Goal: Browse casually: Explore the website without a specific task or goal

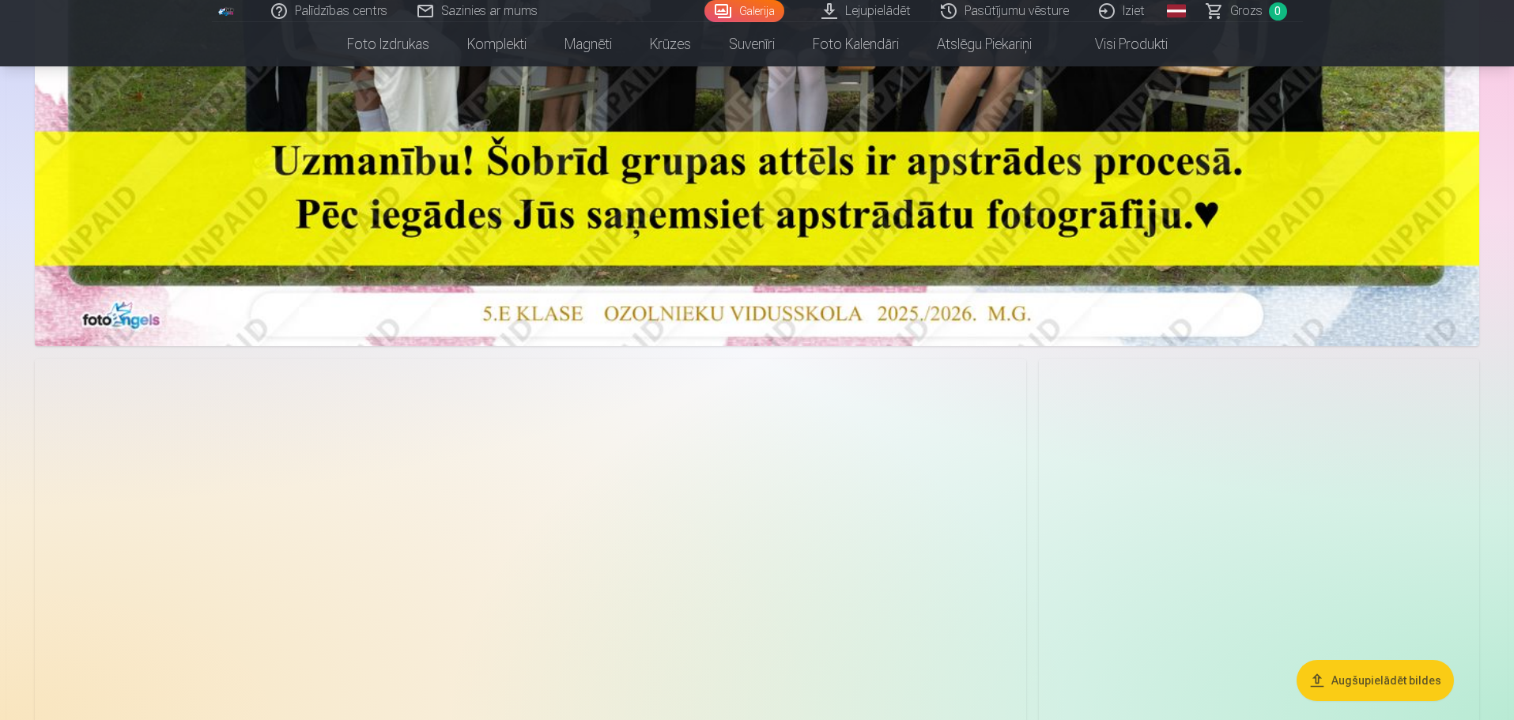
scroll to position [790, 0]
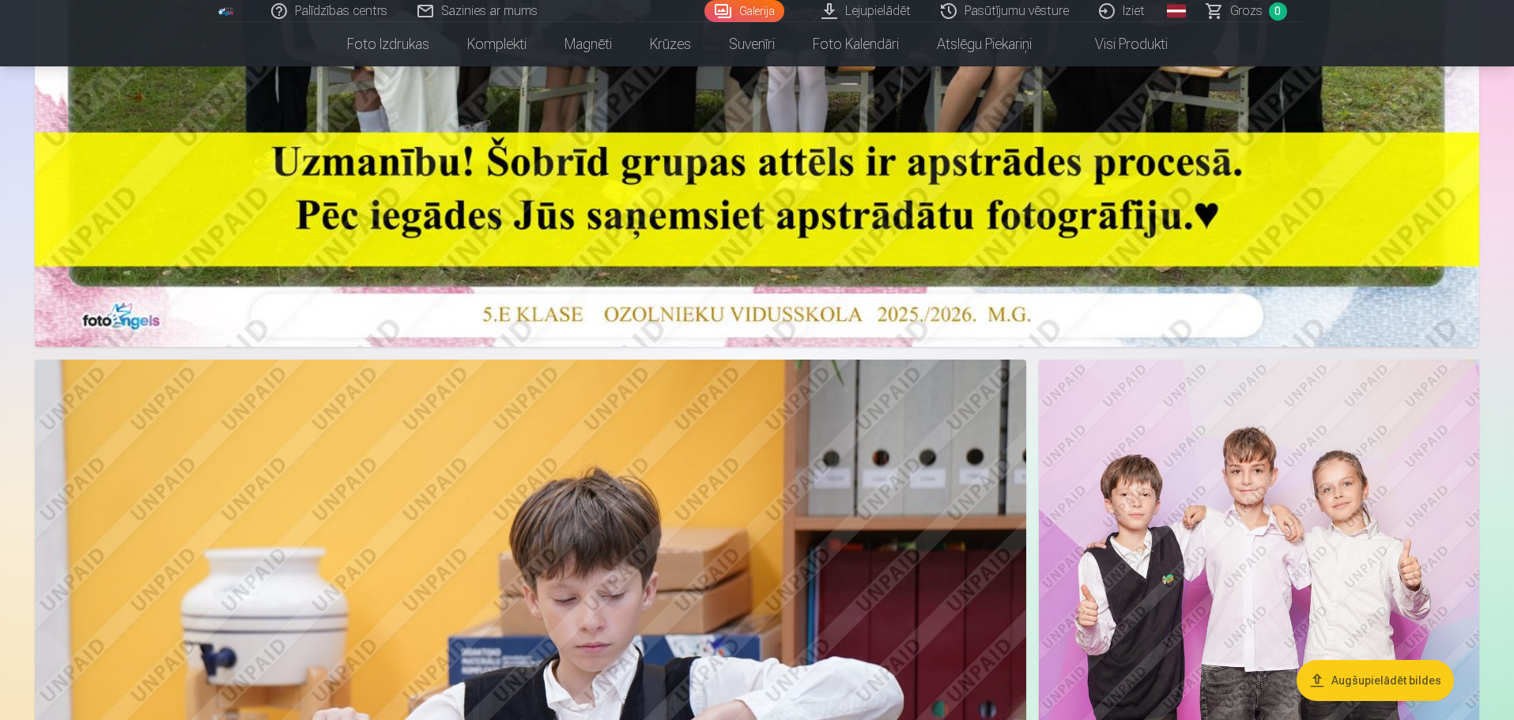
click at [1343, 502] on img at bounding box center [1259, 690] width 440 height 661
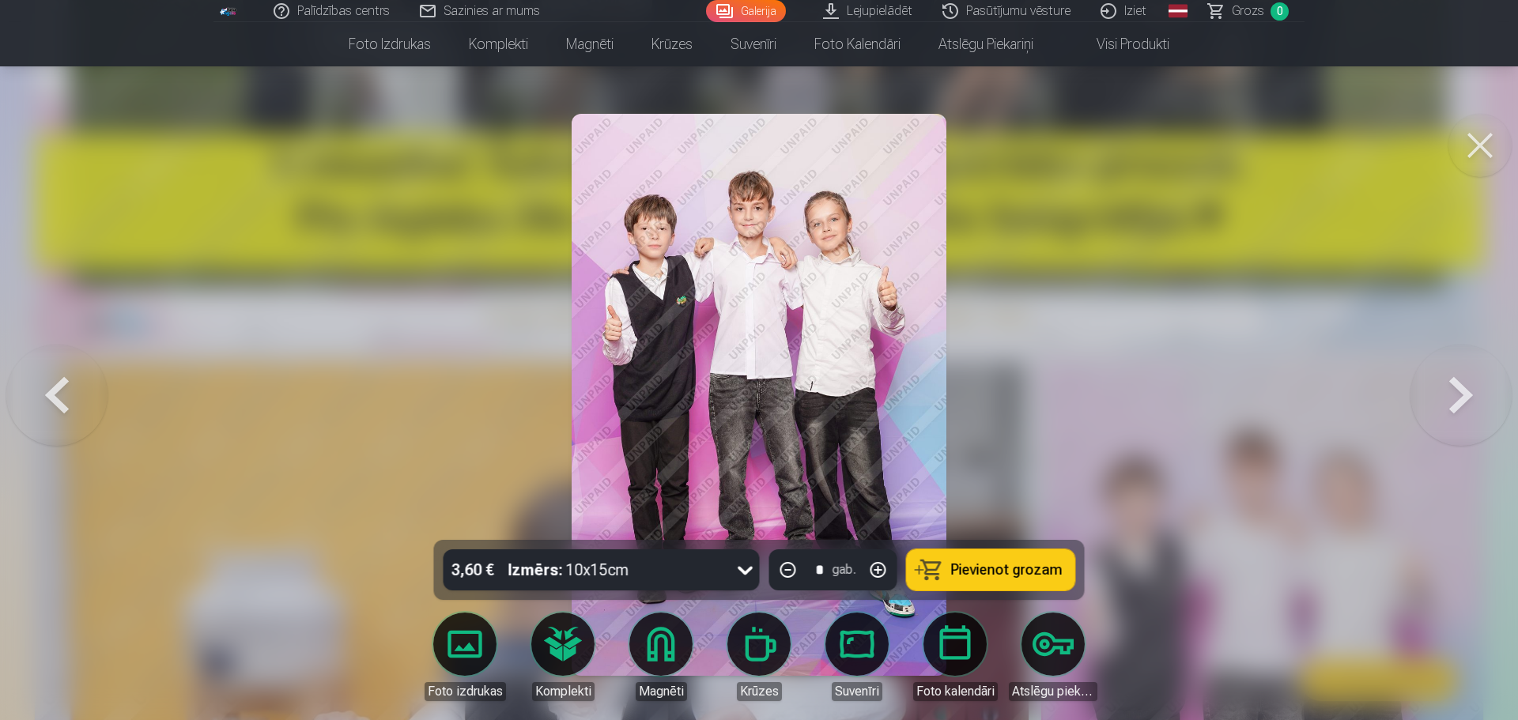
click at [1453, 399] on button at bounding box center [1460, 395] width 101 height 258
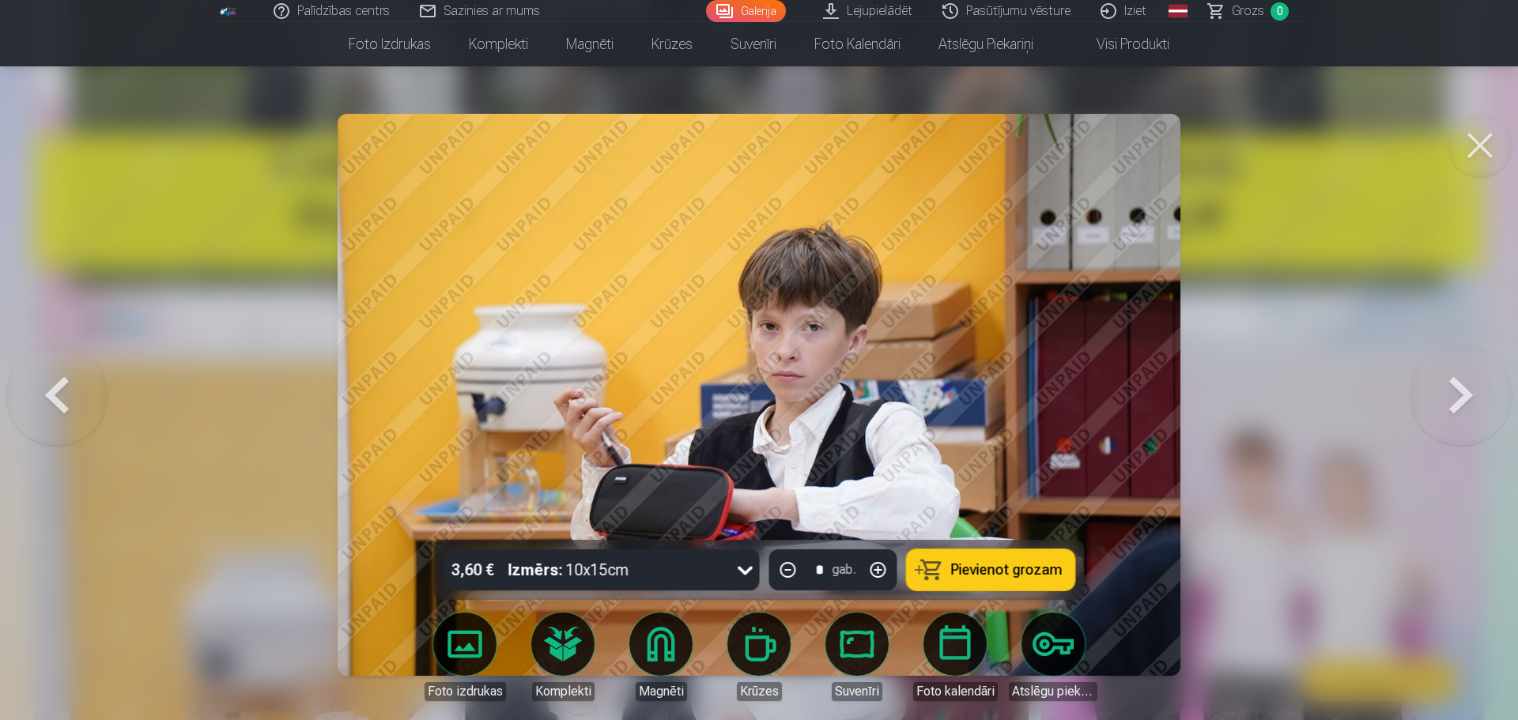
click at [1453, 399] on button at bounding box center [1460, 395] width 101 height 258
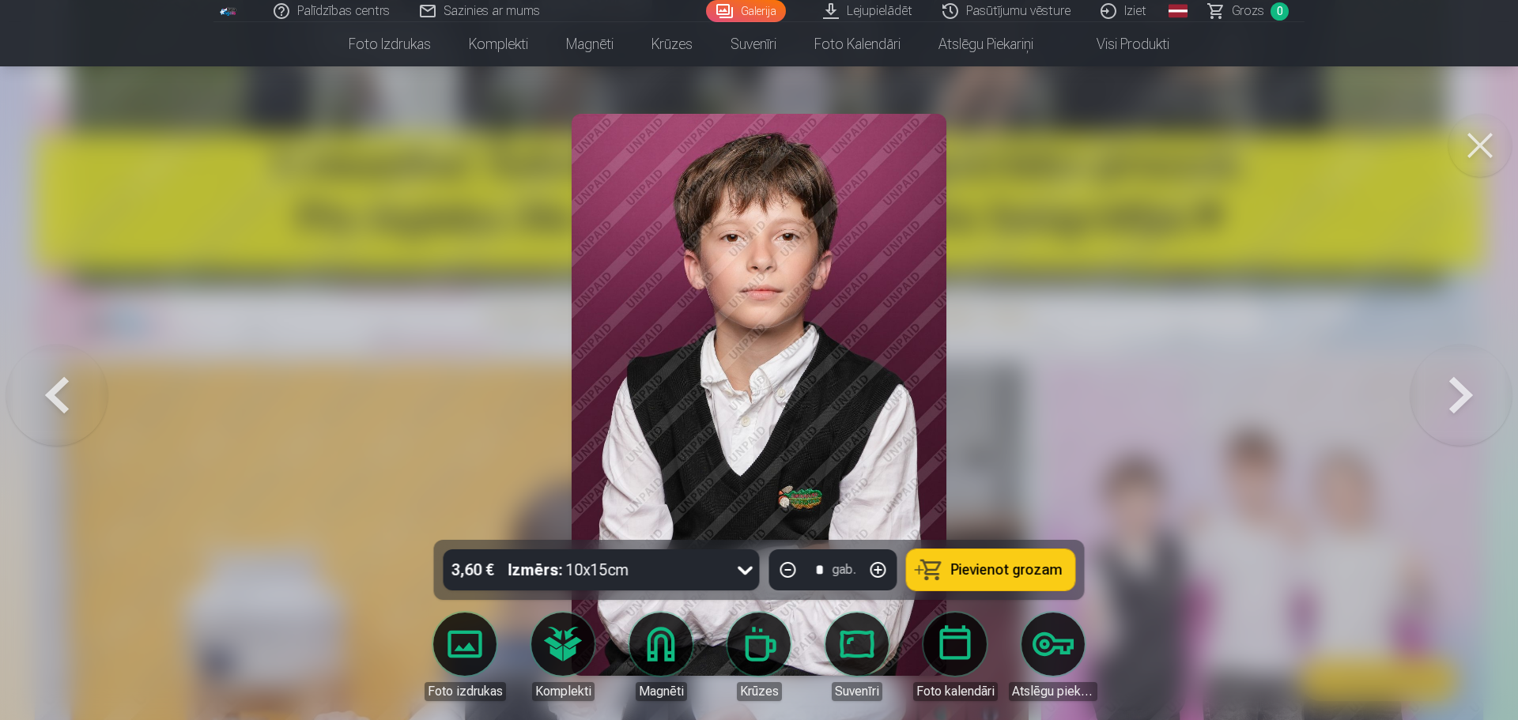
click at [1477, 130] on button at bounding box center [1479, 145] width 63 height 63
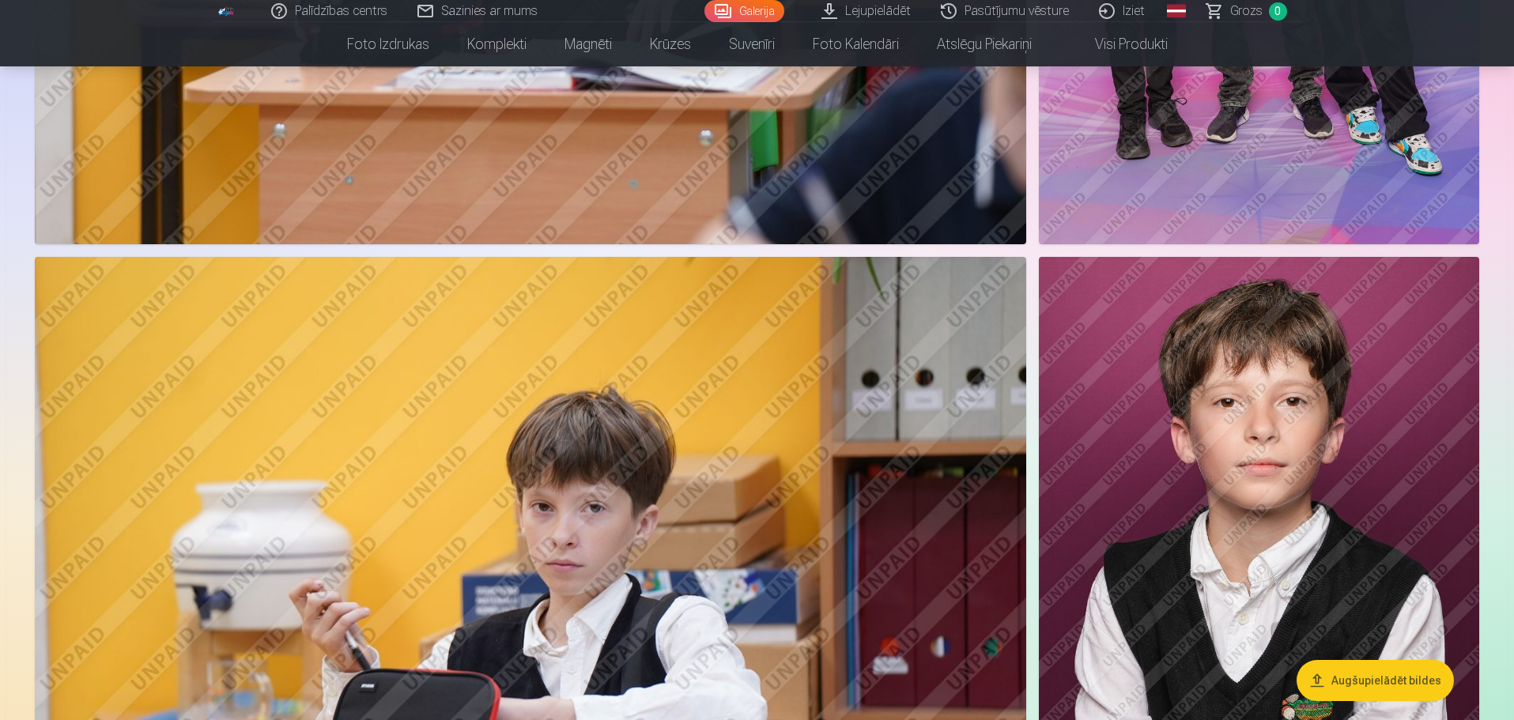
scroll to position [1818, 0]
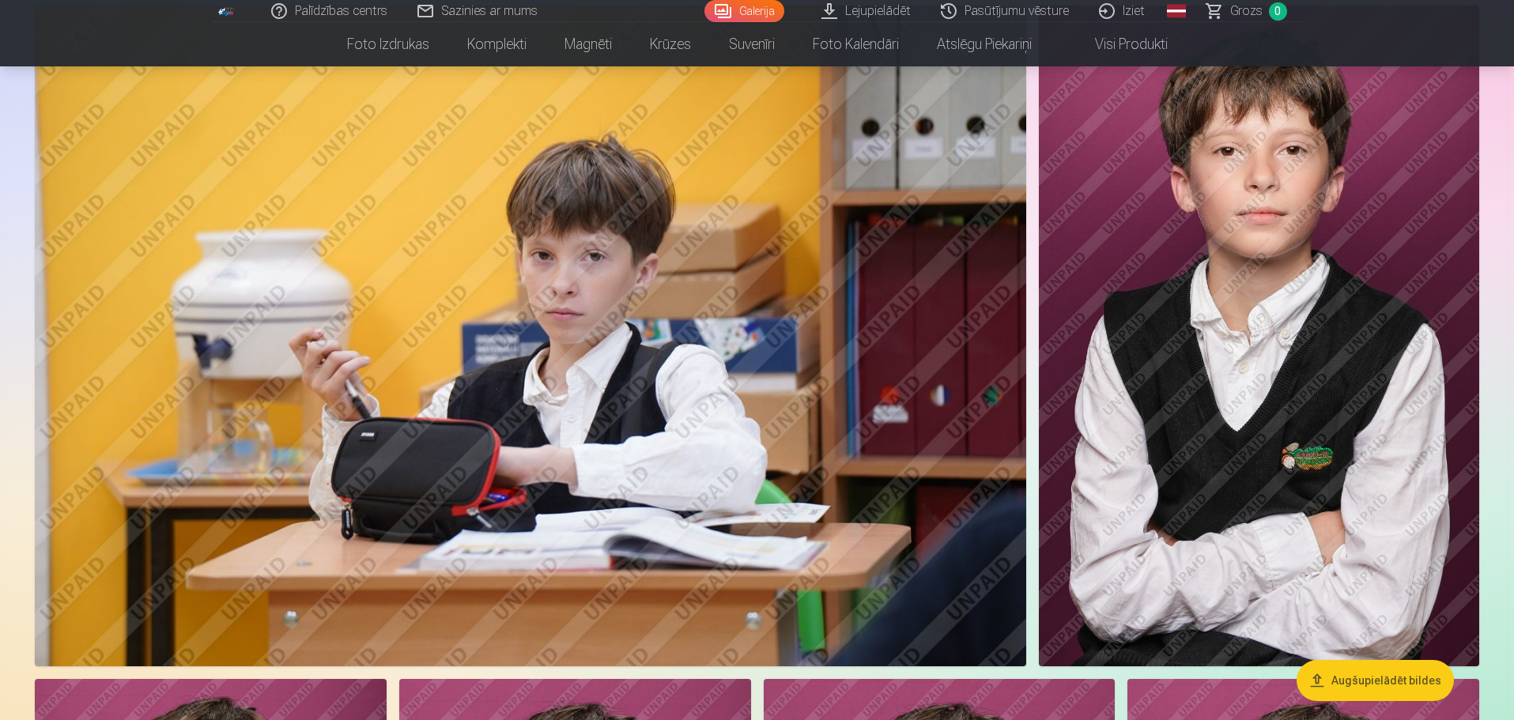
click at [1231, 265] on img at bounding box center [1259, 336] width 440 height 661
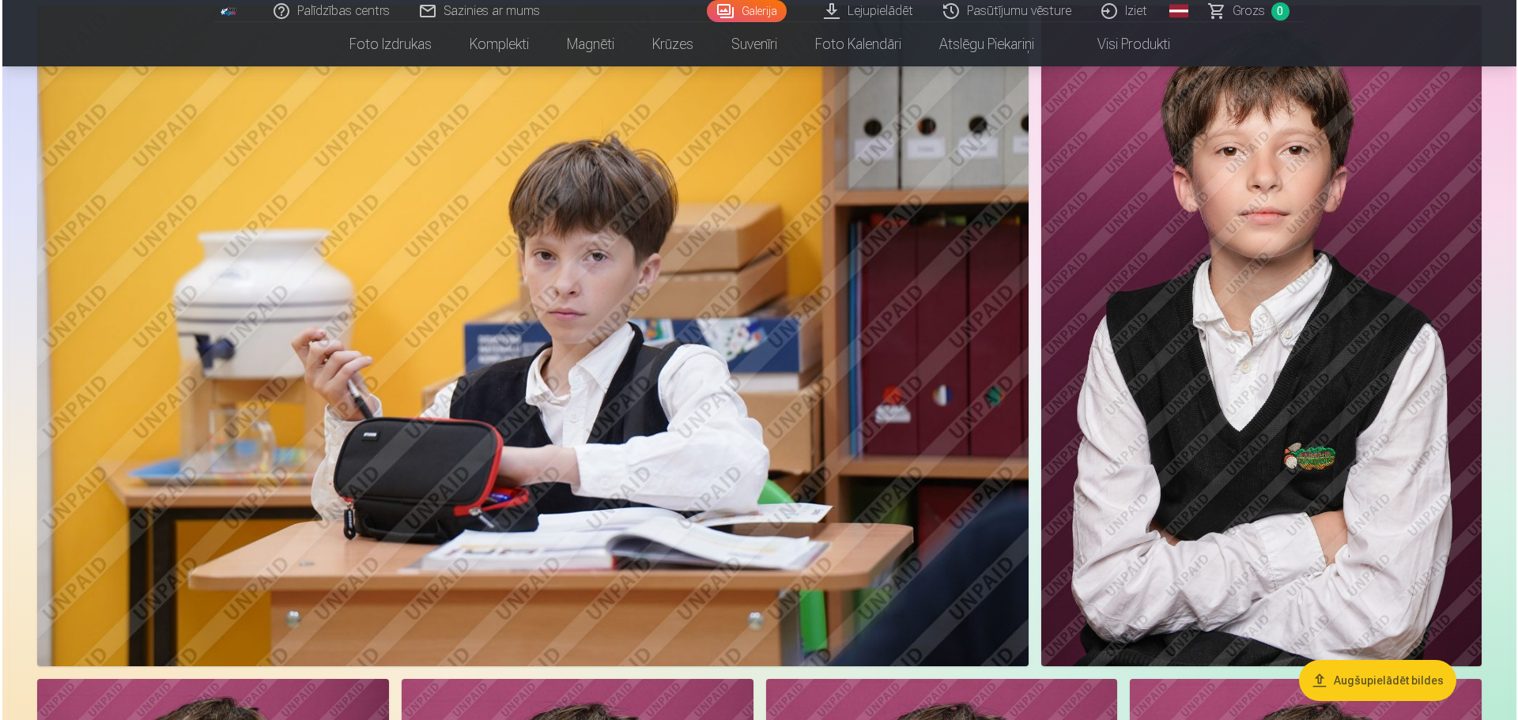
scroll to position [1823, 0]
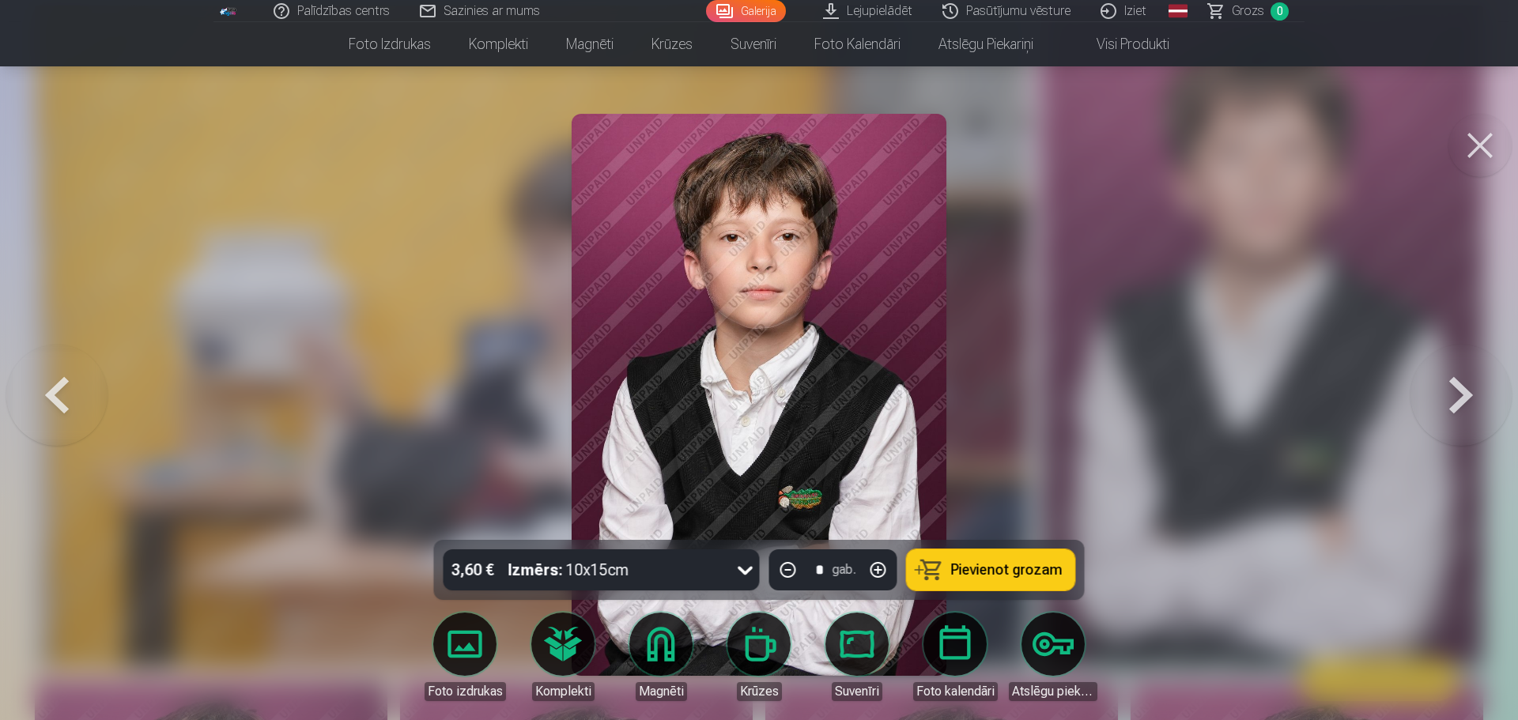
click at [1091, 356] on div at bounding box center [759, 360] width 1518 height 720
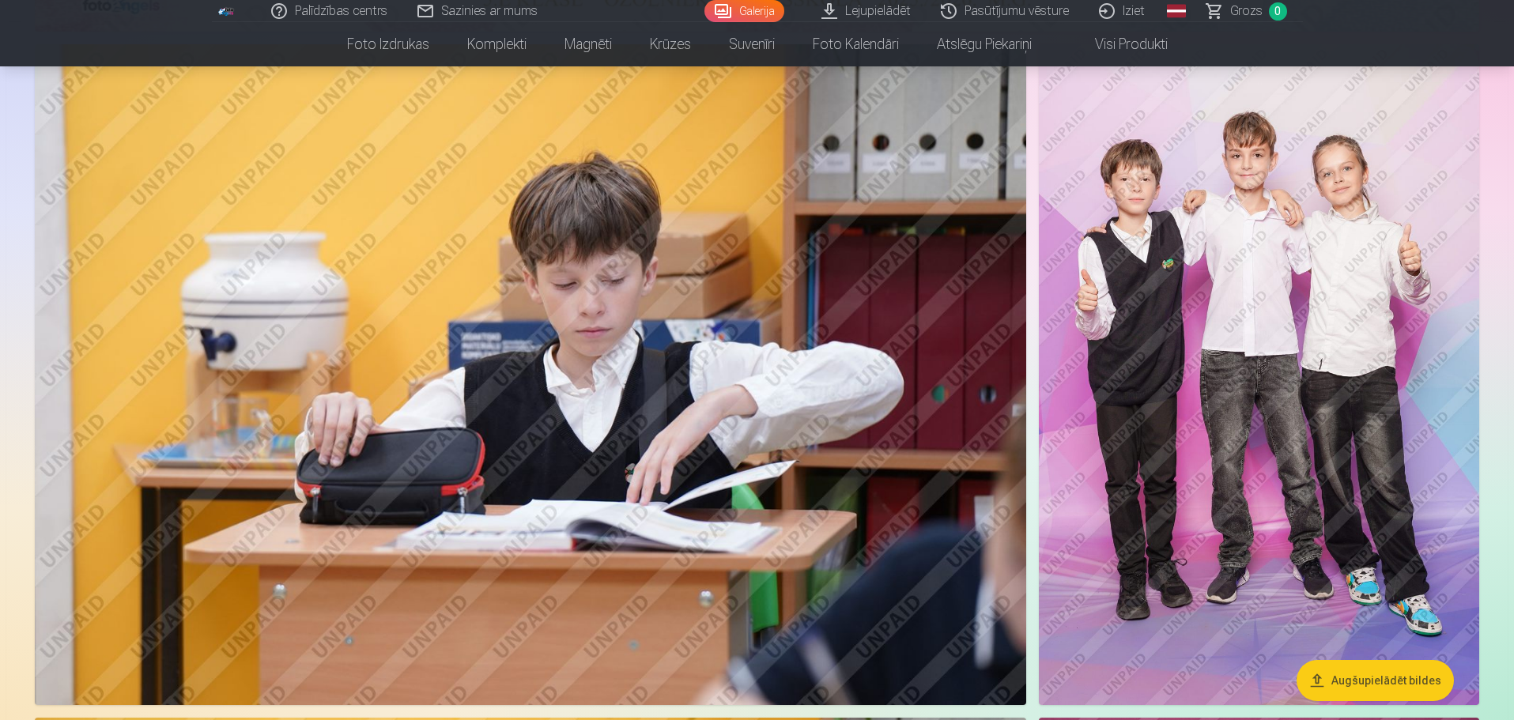
scroll to position [1107, 0]
click at [1364, 227] on img at bounding box center [1259, 373] width 440 height 661
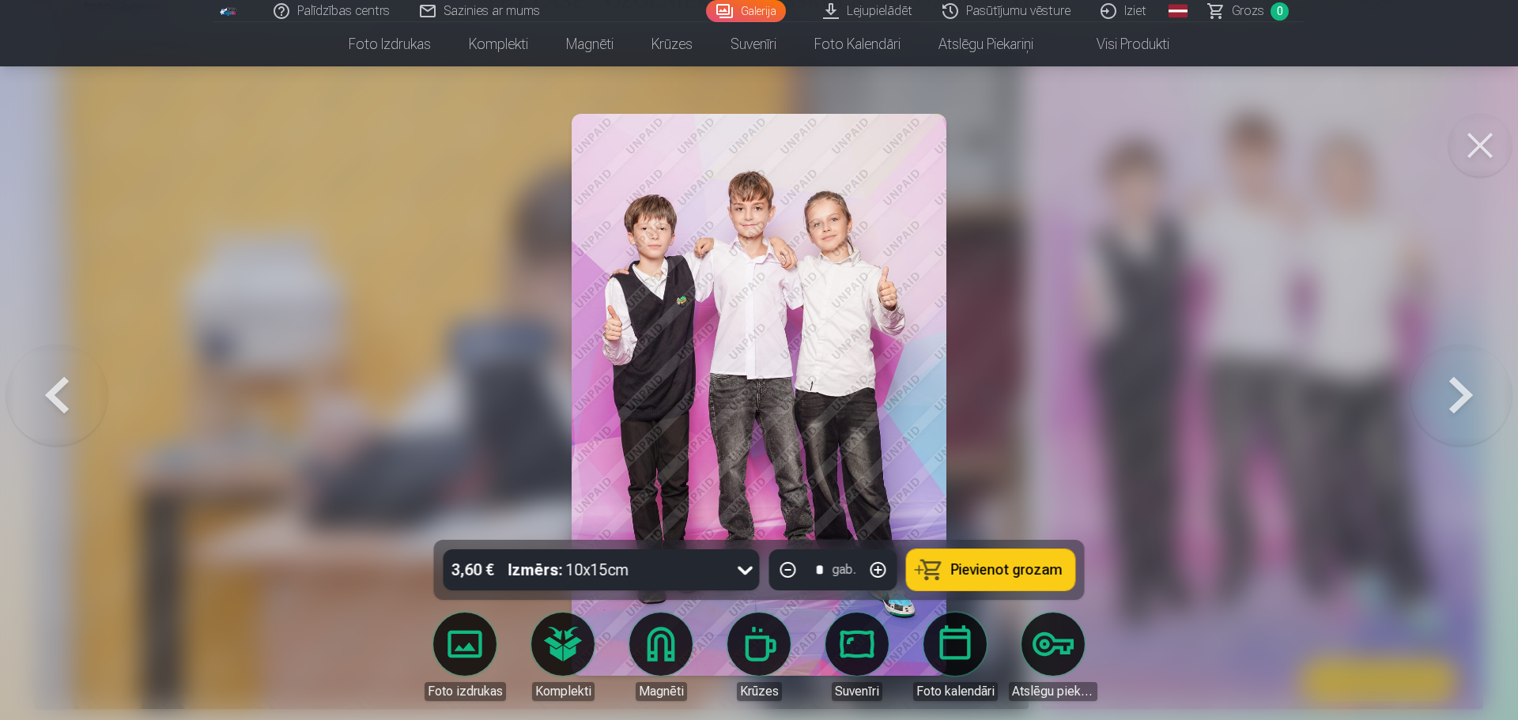
click at [843, 266] on img at bounding box center [758, 395] width 375 height 562
click at [1491, 138] on button at bounding box center [1479, 145] width 63 height 63
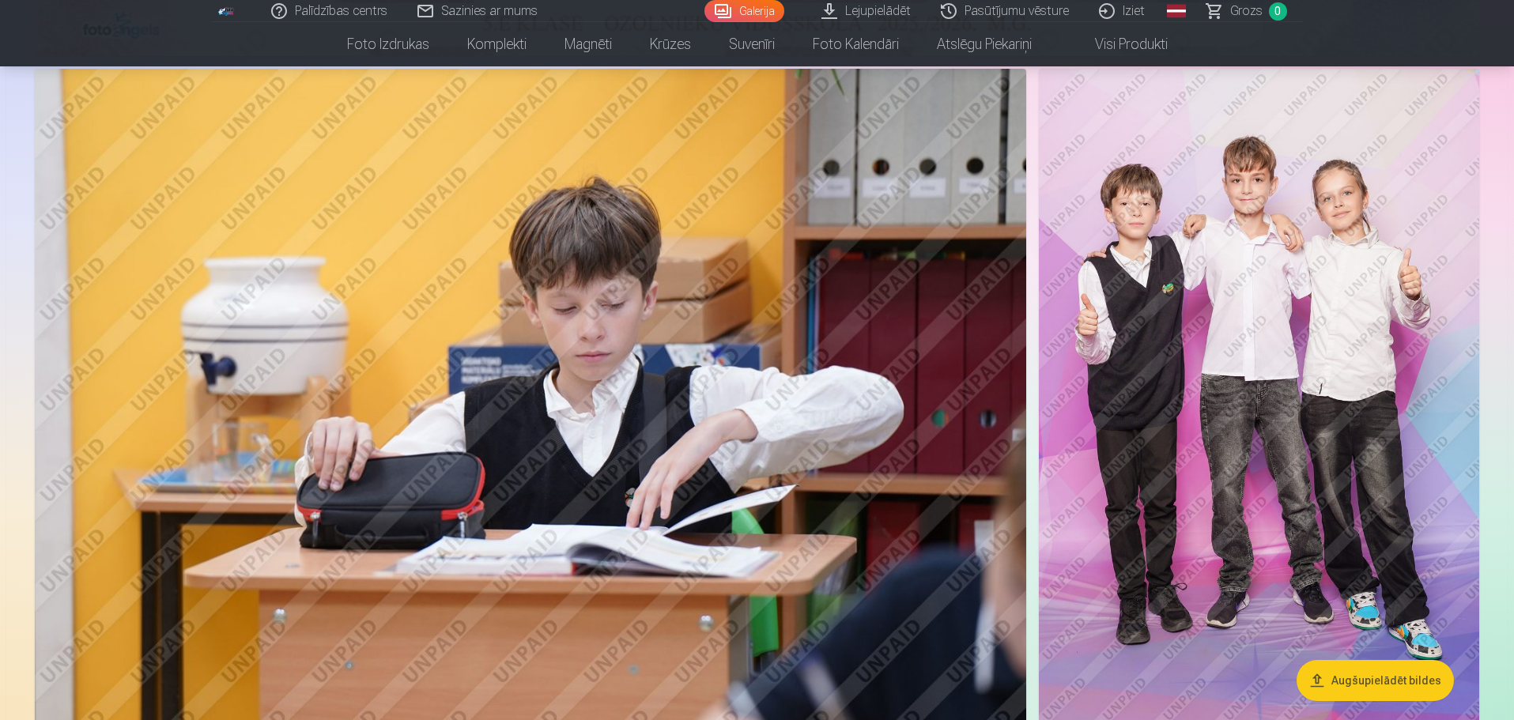
scroll to position [1107, 0]
